Goal: Transaction & Acquisition: Subscribe to service/newsletter

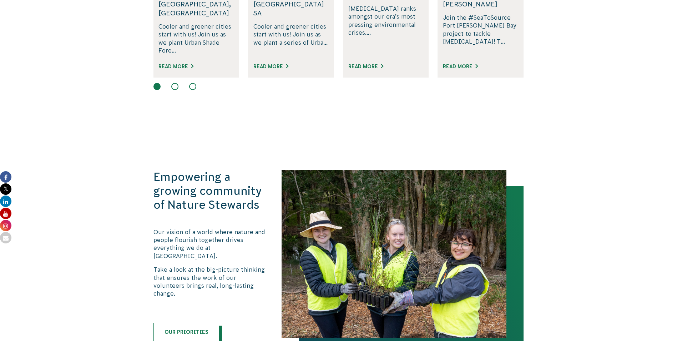
scroll to position [678, 0]
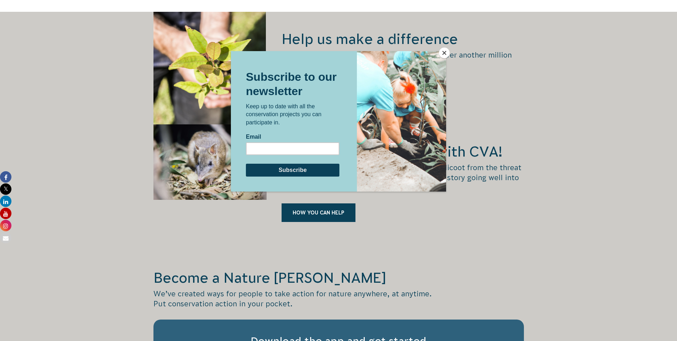
click at [445, 56] on button "Close" at bounding box center [444, 52] width 11 height 11
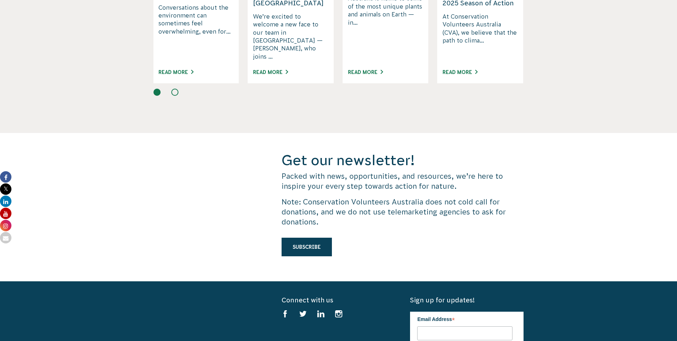
scroll to position [2035, 0]
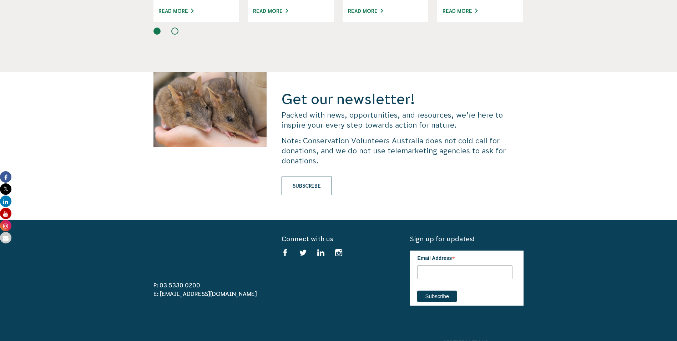
click at [315, 176] on link "Subscribe" at bounding box center [307, 185] width 50 height 19
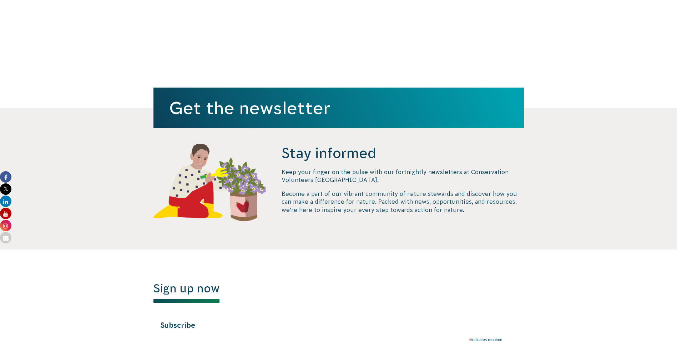
scroll to position [286, 0]
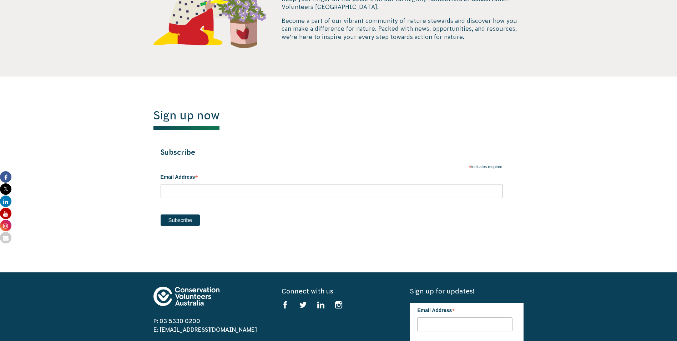
drag, startPoint x: 226, startPoint y: 180, endPoint x: 223, endPoint y: 187, distance: 7.0
click at [225, 182] on label "Email Address *" at bounding box center [332, 176] width 342 height 14
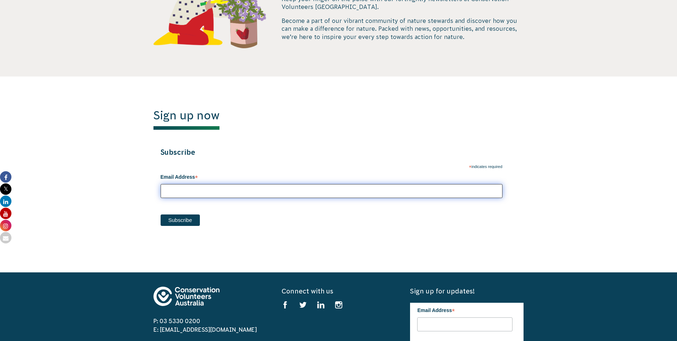
click at [225, 184] on input "Email Address *" at bounding box center [332, 191] width 342 height 14
click at [223, 189] on input "Email Address *" at bounding box center [332, 191] width 342 height 14
type input "tysonjgillies@gmail.com"
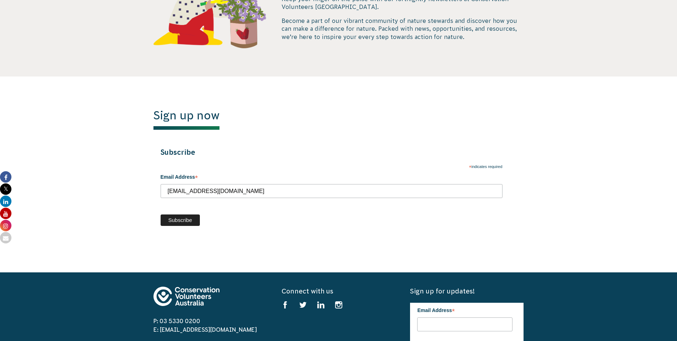
click at [192, 219] on input "Subscribe" at bounding box center [181, 219] width 40 height 11
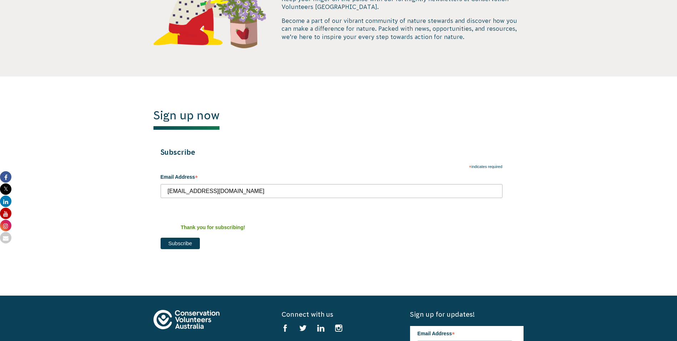
drag, startPoint x: 291, startPoint y: 204, endPoint x: 313, endPoint y: 14, distance: 191.6
click at [291, 197] on div "Email Address * tysonjgillies@gmail.com" at bounding box center [332, 191] width 342 height 45
